Goal: Check status: Check status

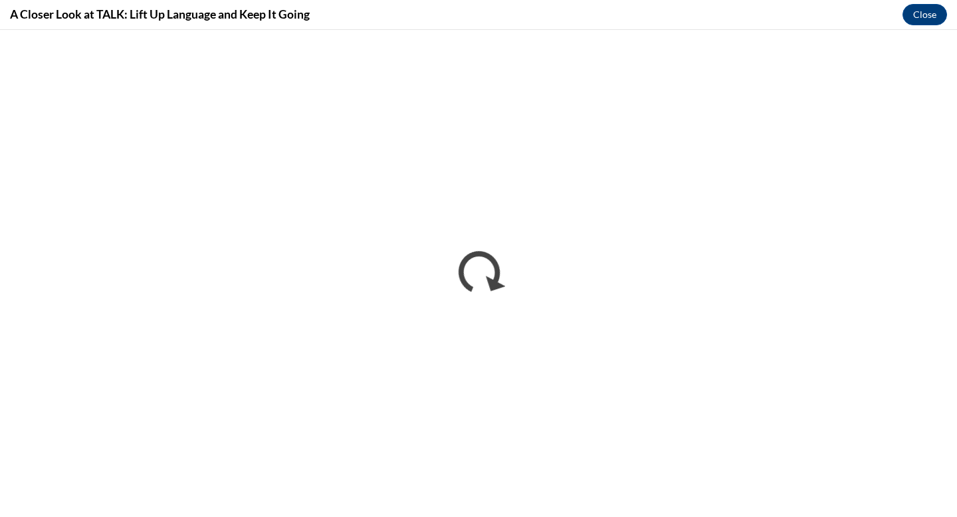
scroll to position [816, 0]
